Goal: Navigation & Orientation: Understand site structure

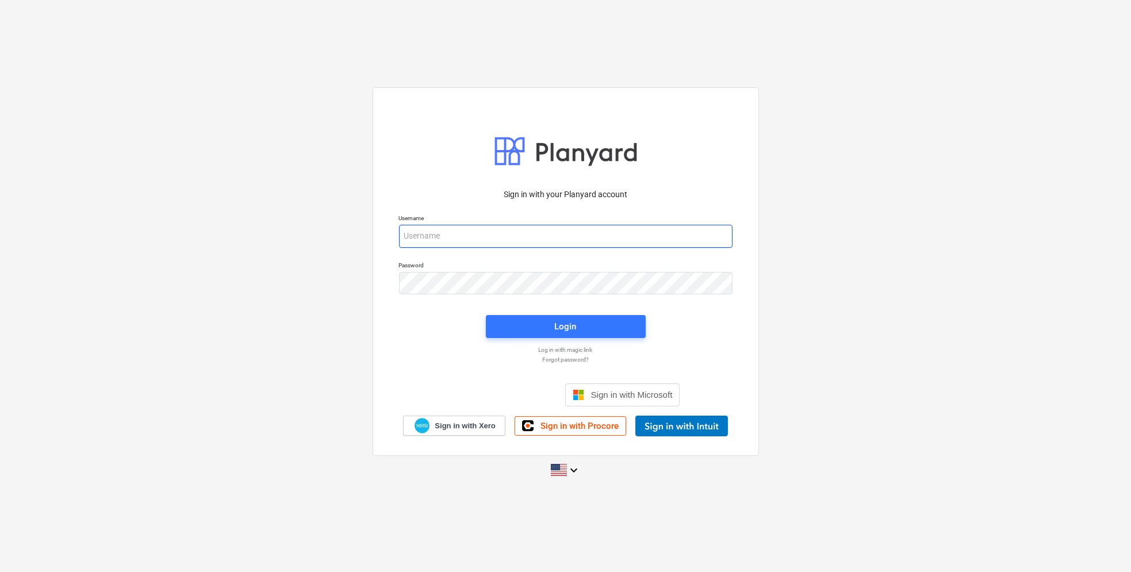
click at [460, 235] on input "email" at bounding box center [566, 236] width 334 height 23
type input "[EMAIL_ADDRESS][DOMAIN_NAME]"
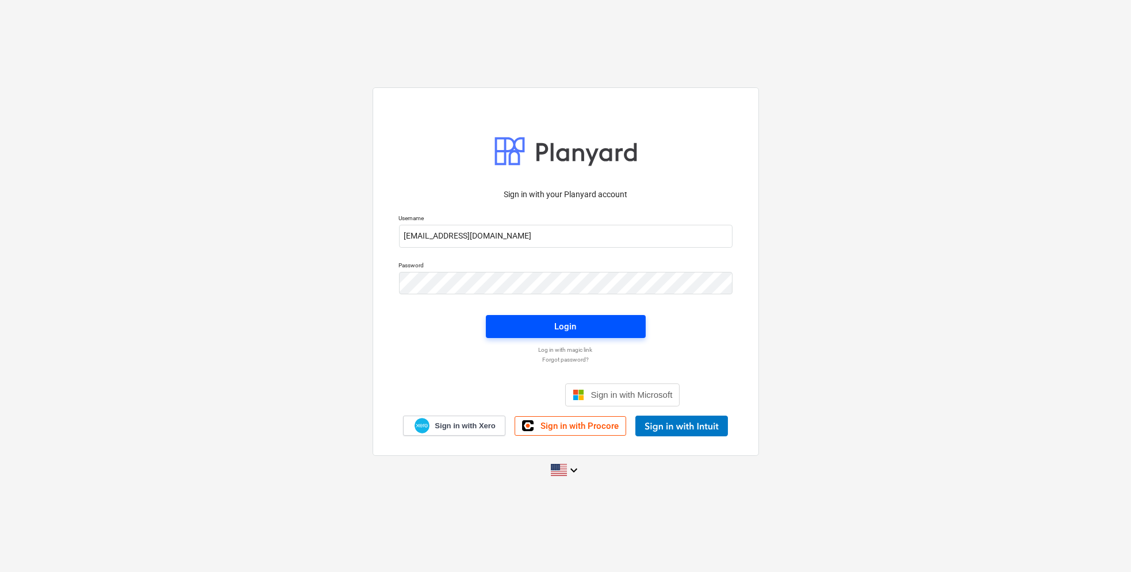
click at [572, 323] on div "Login" at bounding box center [566, 326] width 22 height 15
click at [474, 419] on link "Sign in with Xero" at bounding box center [454, 426] width 102 height 20
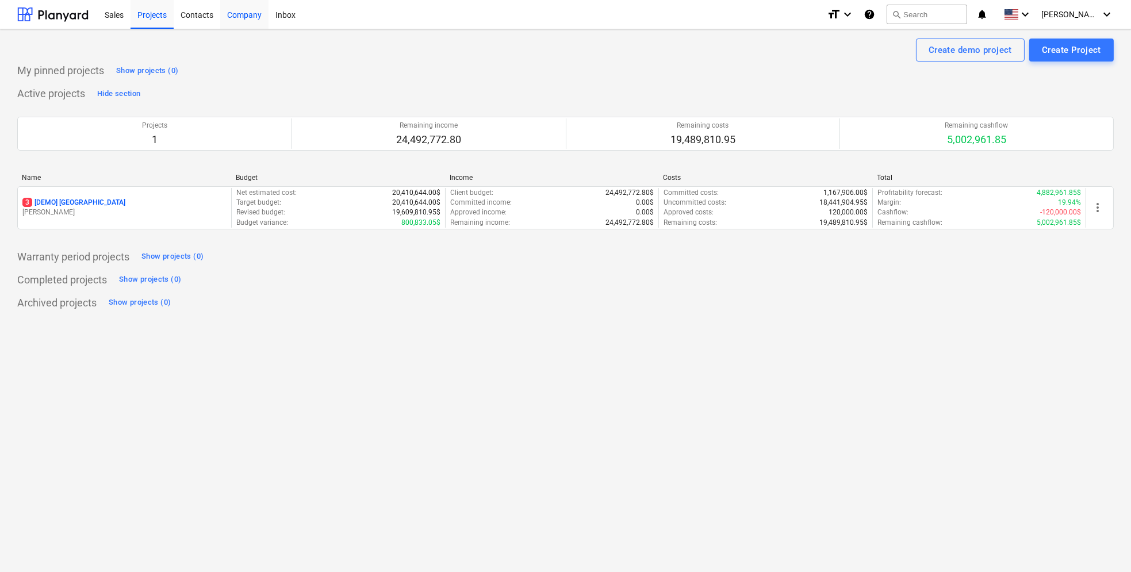
click at [250, 17] on div "Company" at bounding box center [244, 13] width 48 height 29
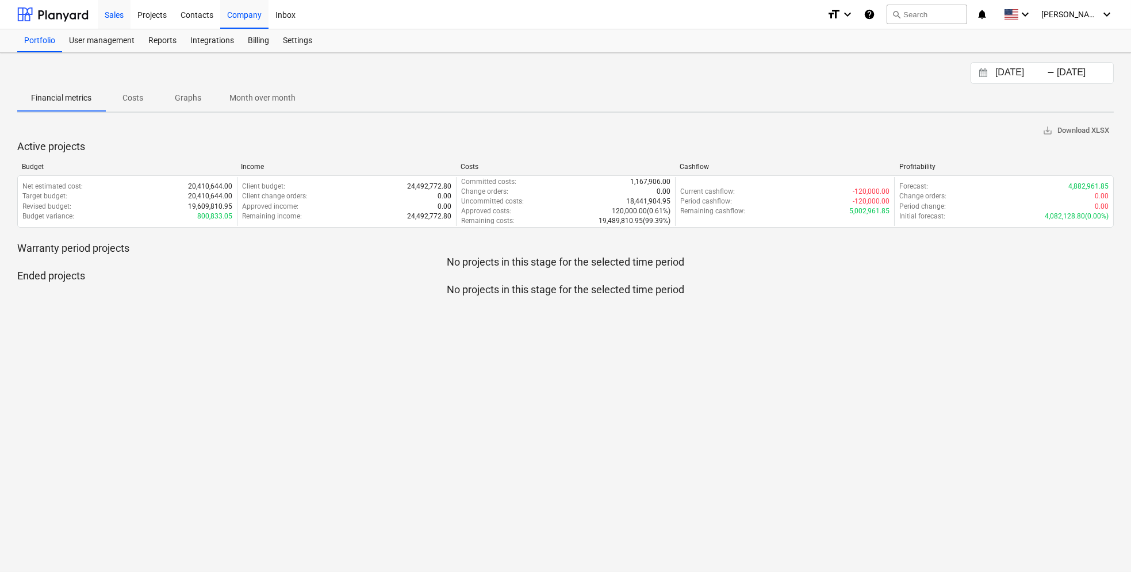
click at [122, 13] on div "Sales" at bounding box center [114, 13] width 33 height 29
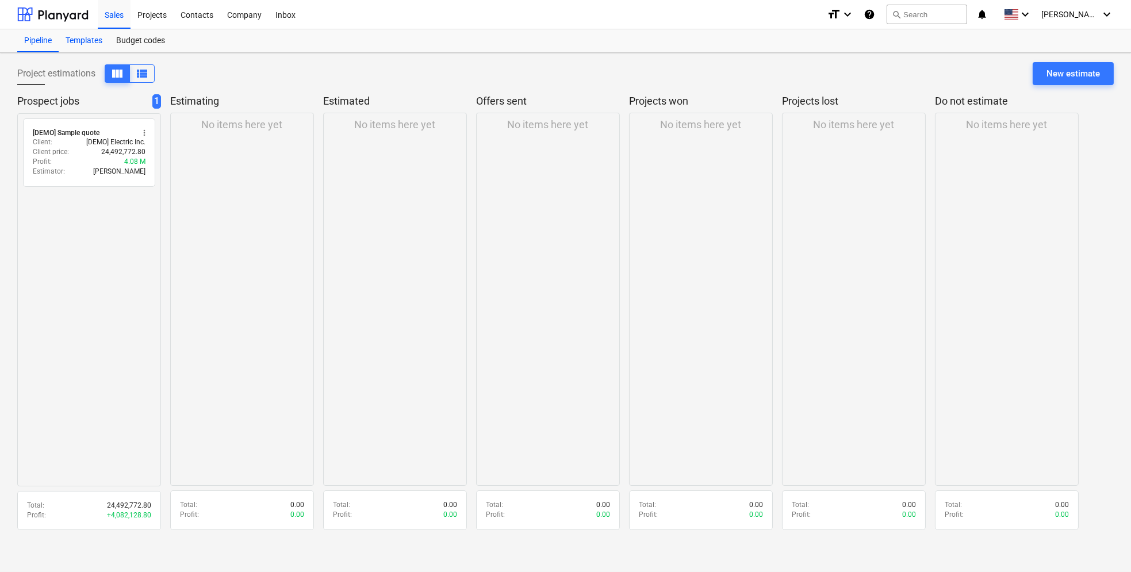
click at [94, 37] on div "Templates" at bounding box center [84, 40] width 51 height 23
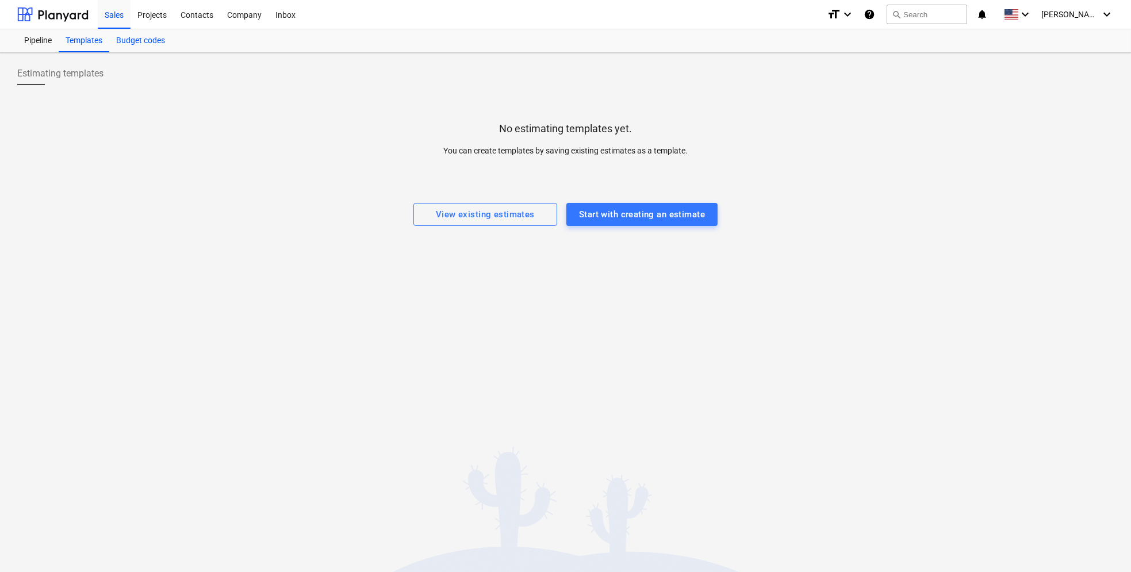
click at [136, 42] on div "Budget codes" at bounding box center [140, 40] width 63 height 23
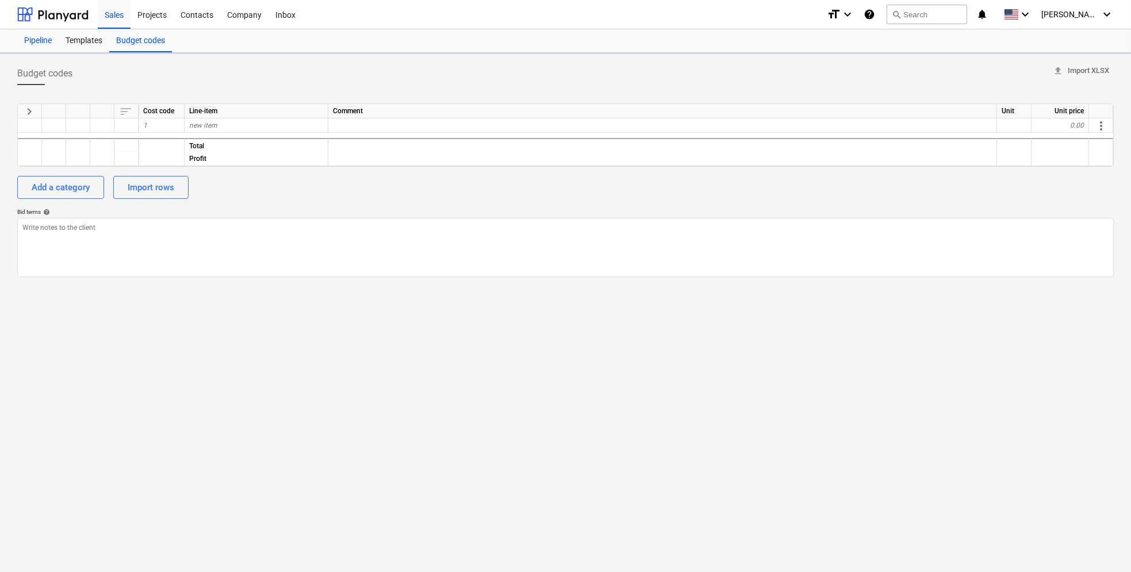
type textarea "x"
click at [39, 39] on div "Pipeline" at bounding box center [37, 40] width 41 height 23
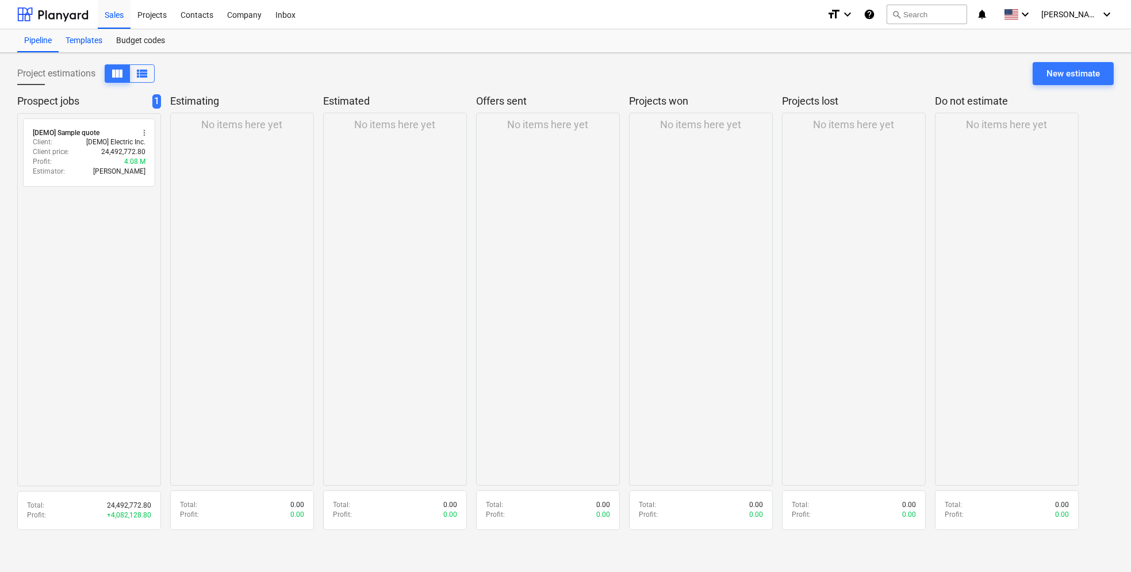
click at [85, 37] on div "Templates" at bounding box center [84, 40] width 51 height 23
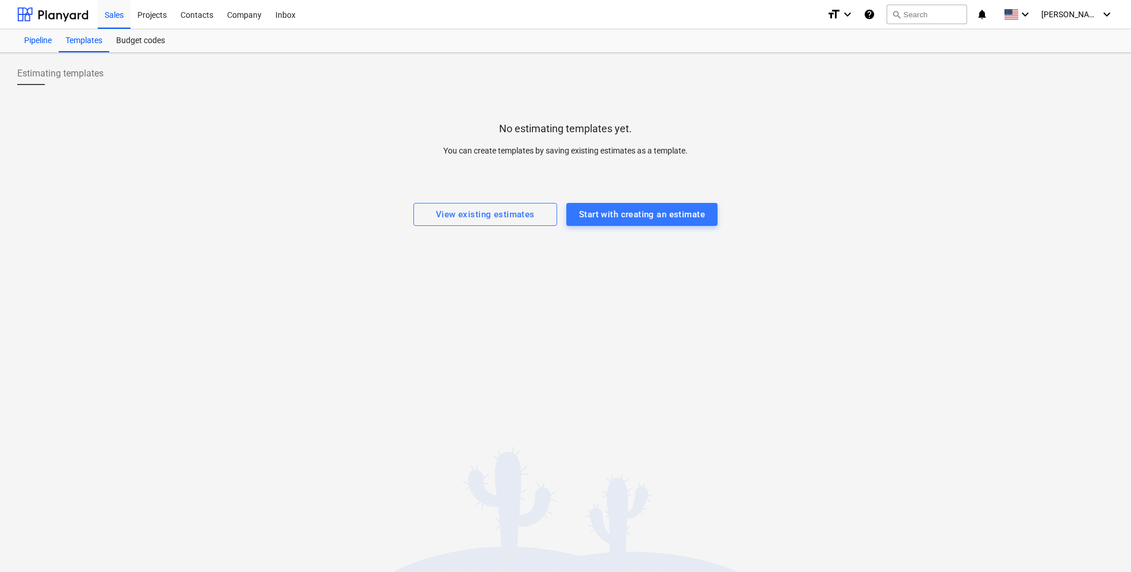
click at [56, 36] on div "Pipeline" at bounding box center [37, 40] width 41 height 23
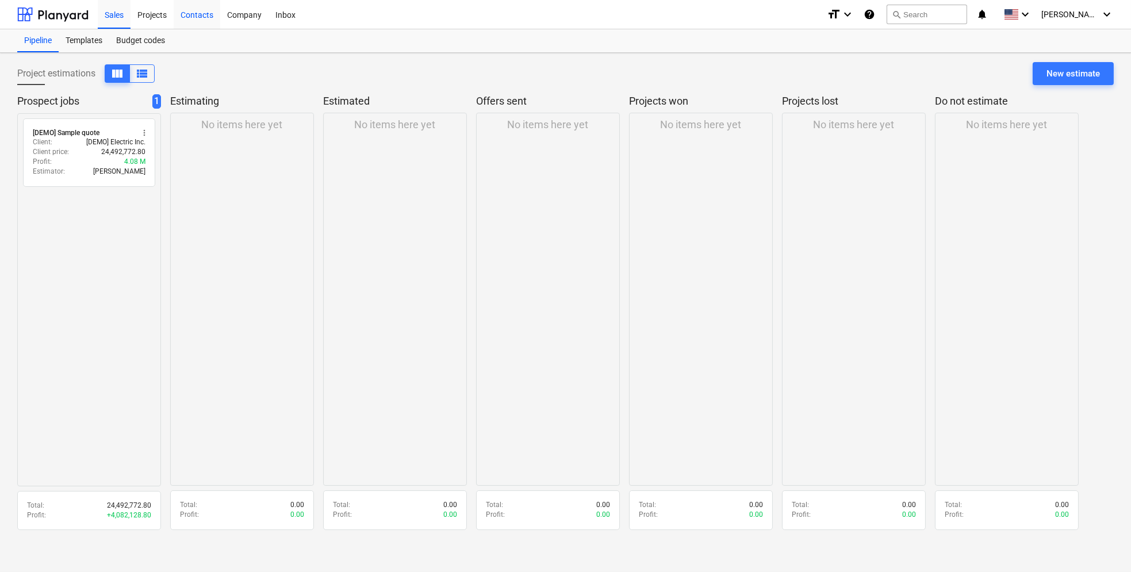
click at [206, 14] on div "Contacts" at bounding box center [197, 13] width 47 height 29
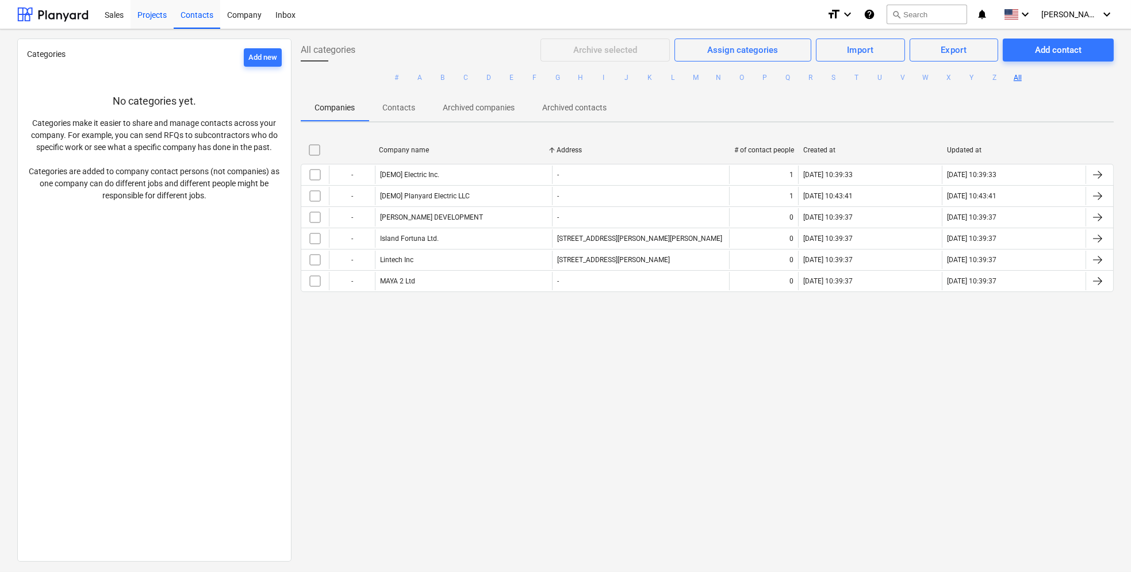
click at [152, 14] on div "Projects" at bounding box center [152, 13] width 43 height 29
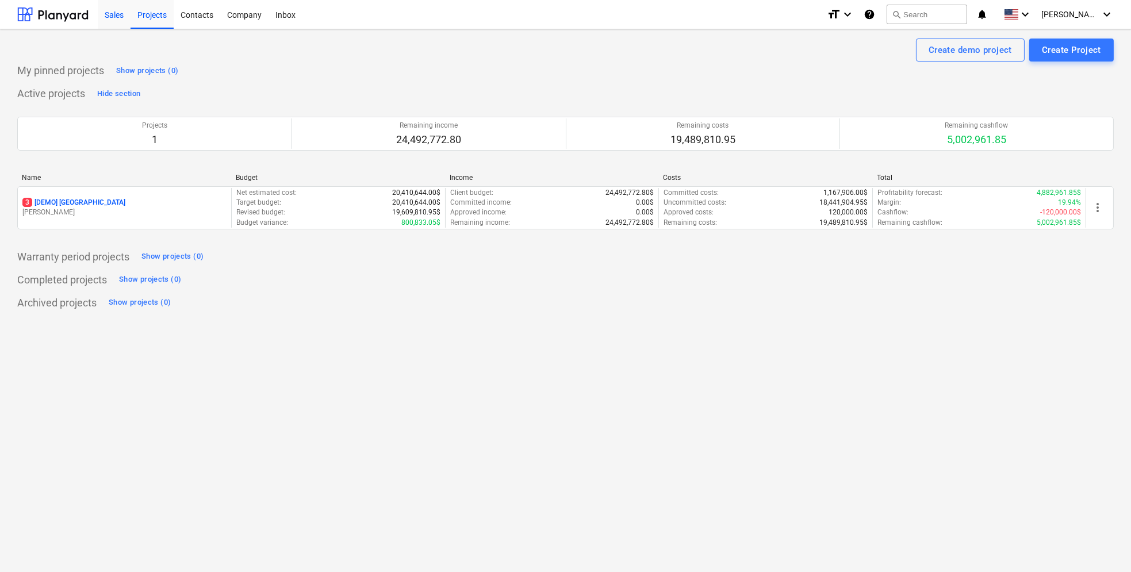
click at [116, 15] on div "Sales" at bounding box center [114, 13] width 33 height 29
